Goal: Use online tool/utility

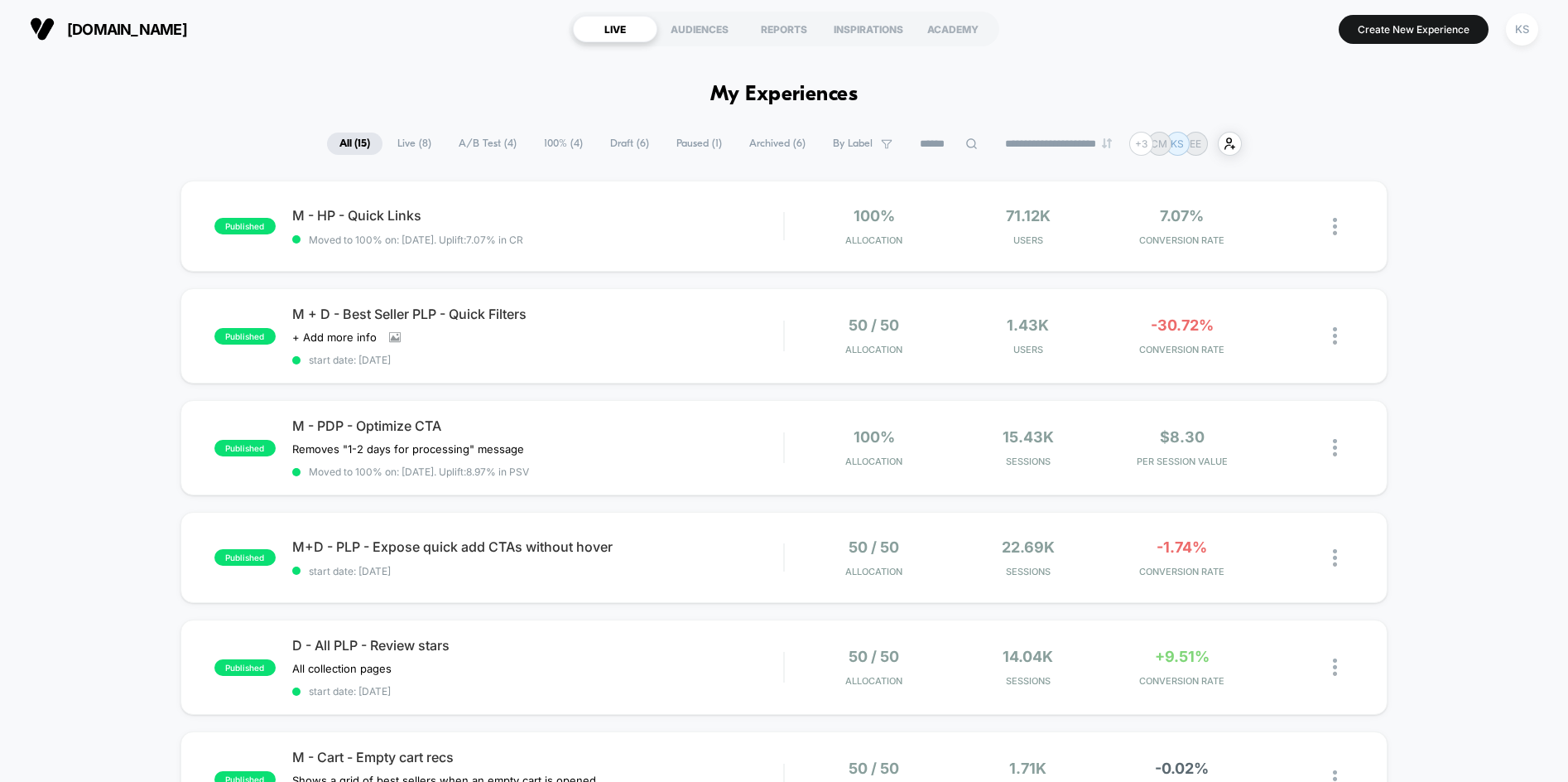
click at [452, 140] on span "A/B Test ( 4 )" at bounding box center [488, 144] width 83 height 23
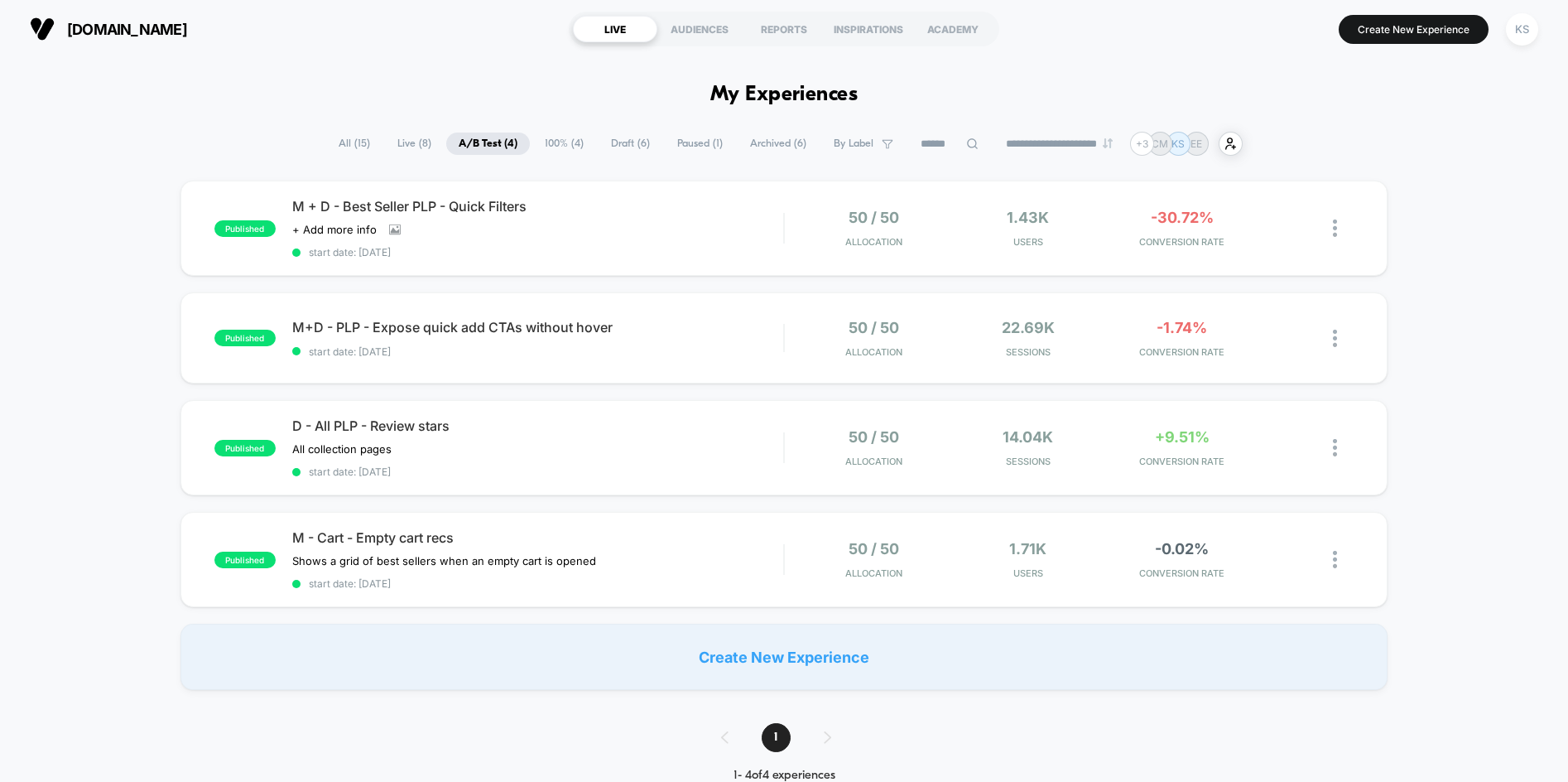
click at [341, 149] on span "All ( 15 )" at bounding box center [354, 144] width 56 height 23
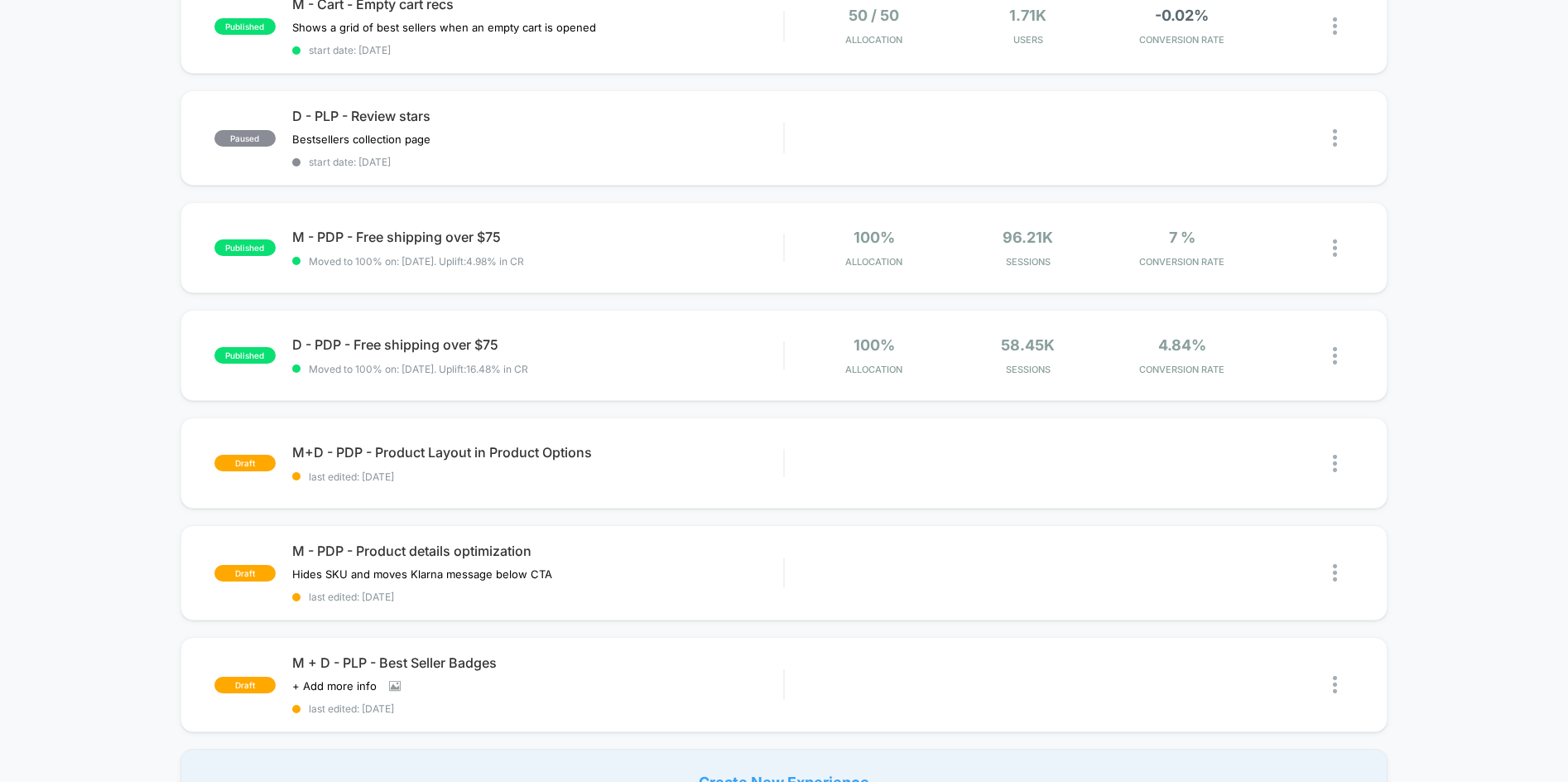
scroll to position [907, 0]
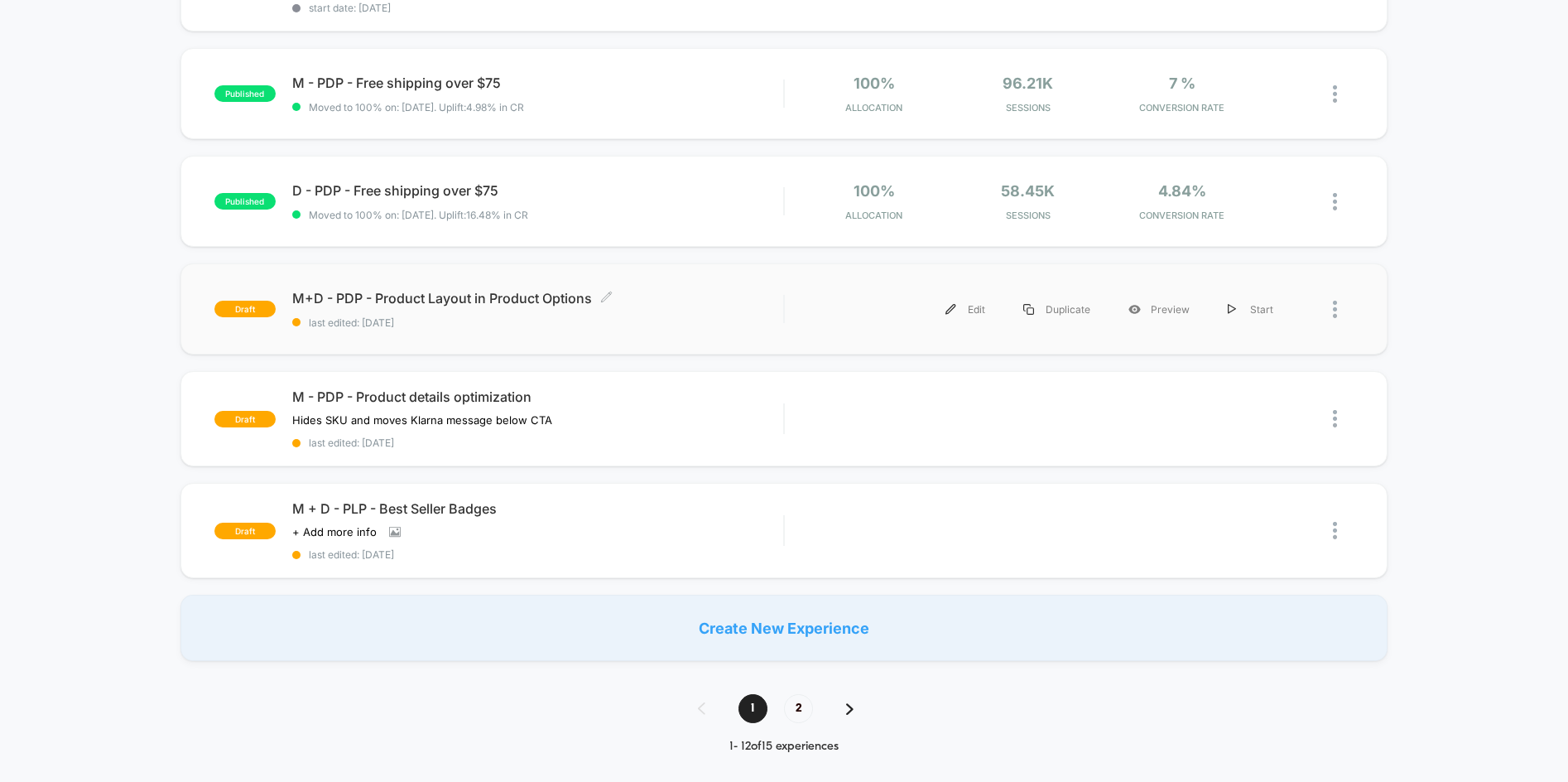
click at [556, 297] on span "M+D - PDP - Product Layout in Product Options Click to edit experience details" at bounding box center [537, 298] width 491 height 17
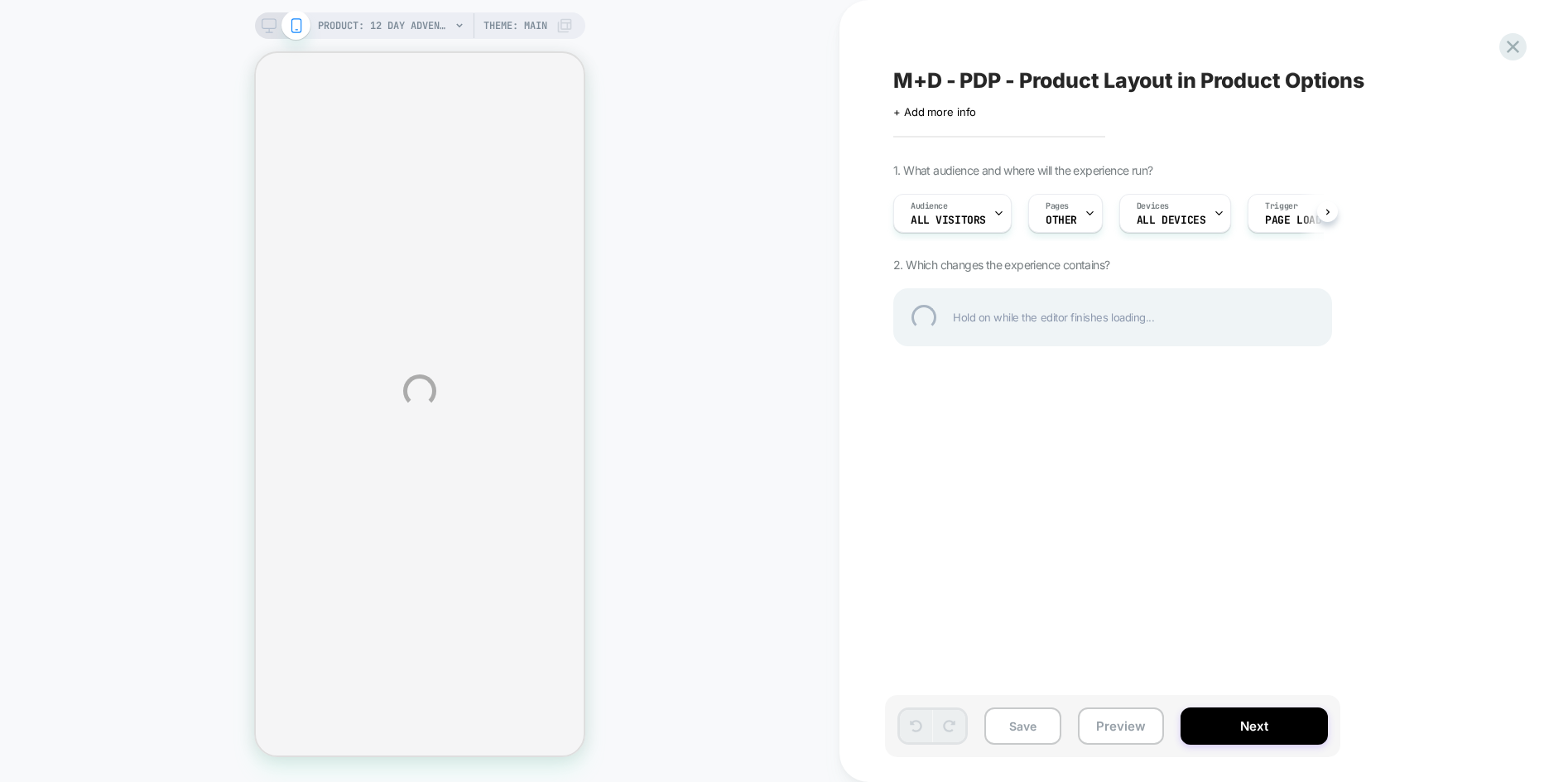
drag, startPoint x: 1158, startPoint y: 735, endPoint x: 1135, endPoint y: 734, distance: 23.0
click at [1158, 735] on div "PRODUCT: 12 Day Advent Calendar - Petite Pedestal Candle Gift Set PRODUCT: 12 D…" at bounding box center [784, 391] width 1568 height 782
click at [1130, 734] on div "PRODUCT: 12 Day Advent Calendar - Petite Pedestal Candle Gift Set PRODUCT: 12 D…" at bounding box center [784, 391] width 1568 height 782
